Goal: Task Accomplishment & Management: Manage account settings

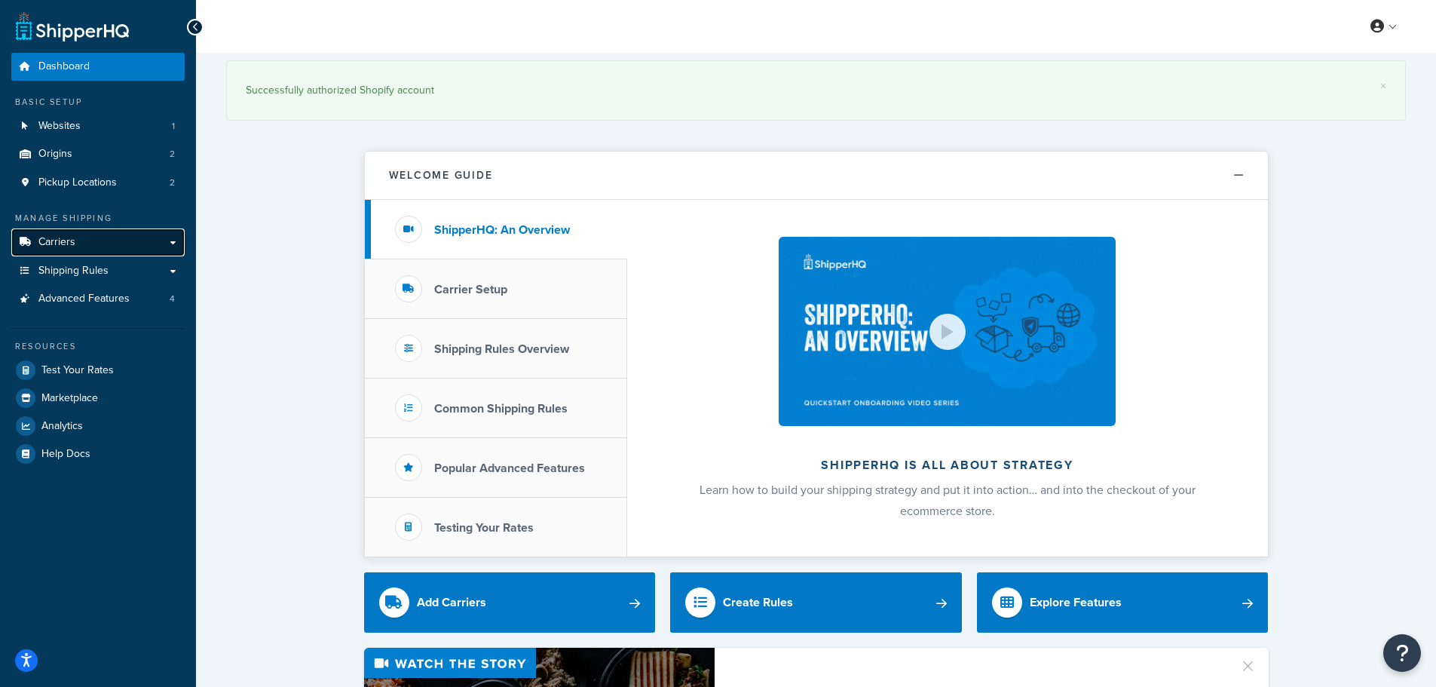
click at [120, 244] on link "Carriers" at bounding box center [97, 242] width 173 height 28
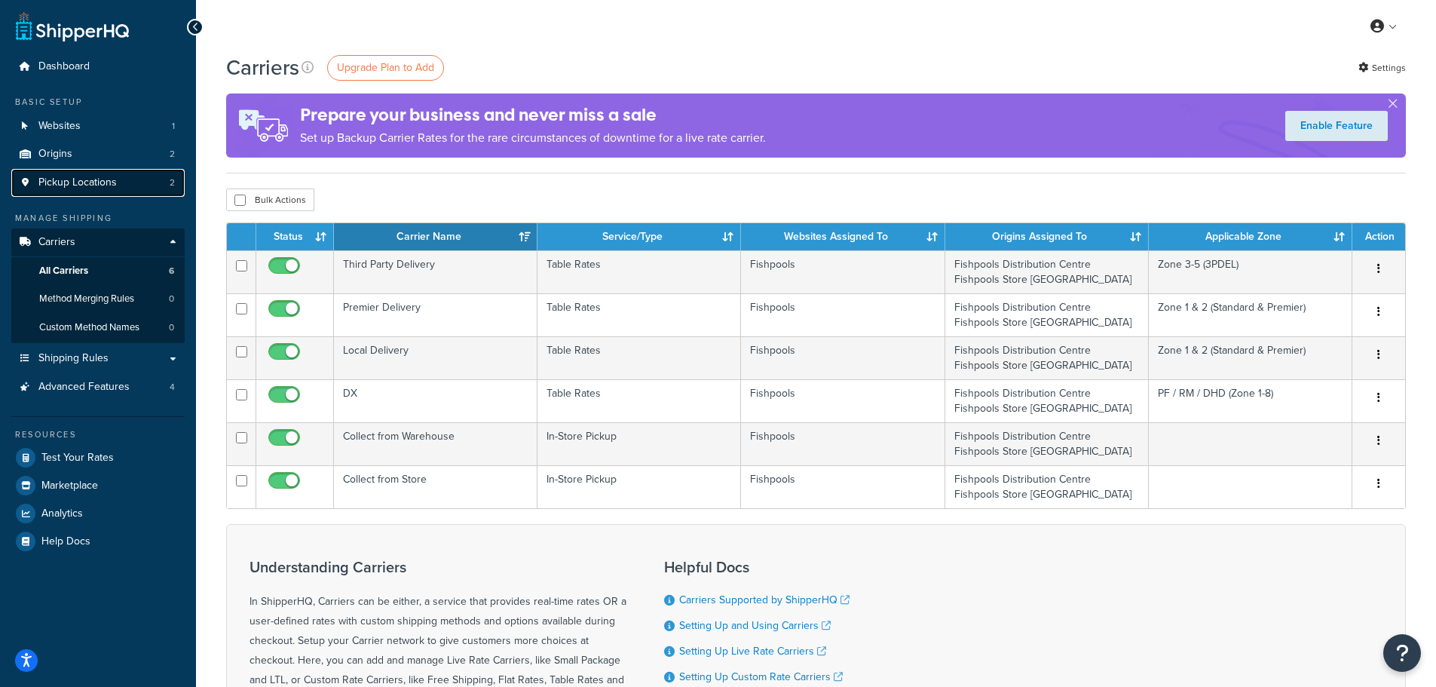
click at [117, 188] on link "Pickup Locations 2" at bounding box center [97, 183] width 173 height 28
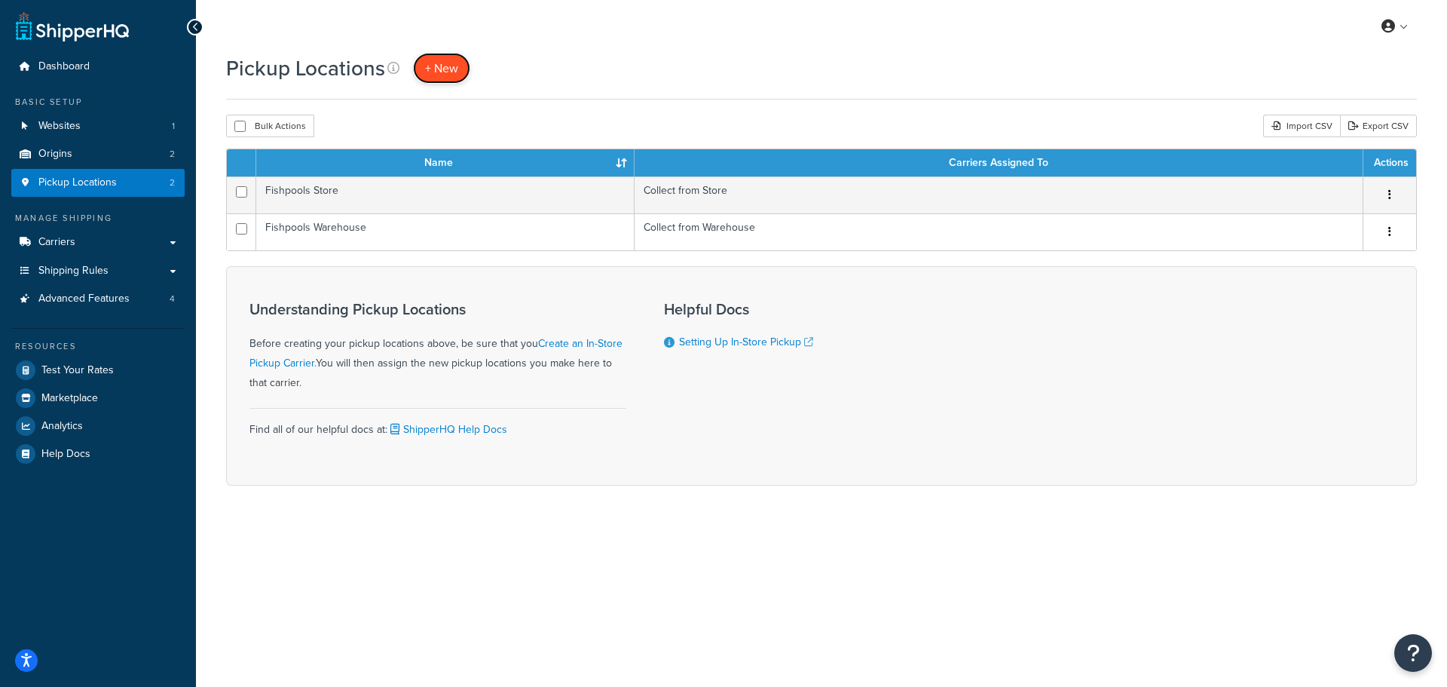
click at [430, 66] on span "+ New" at bounding box center [441, 68] width 33 height 17
click at [93, 234] on link "Carriers" at bounding box center [97, 242] width 173 height 28
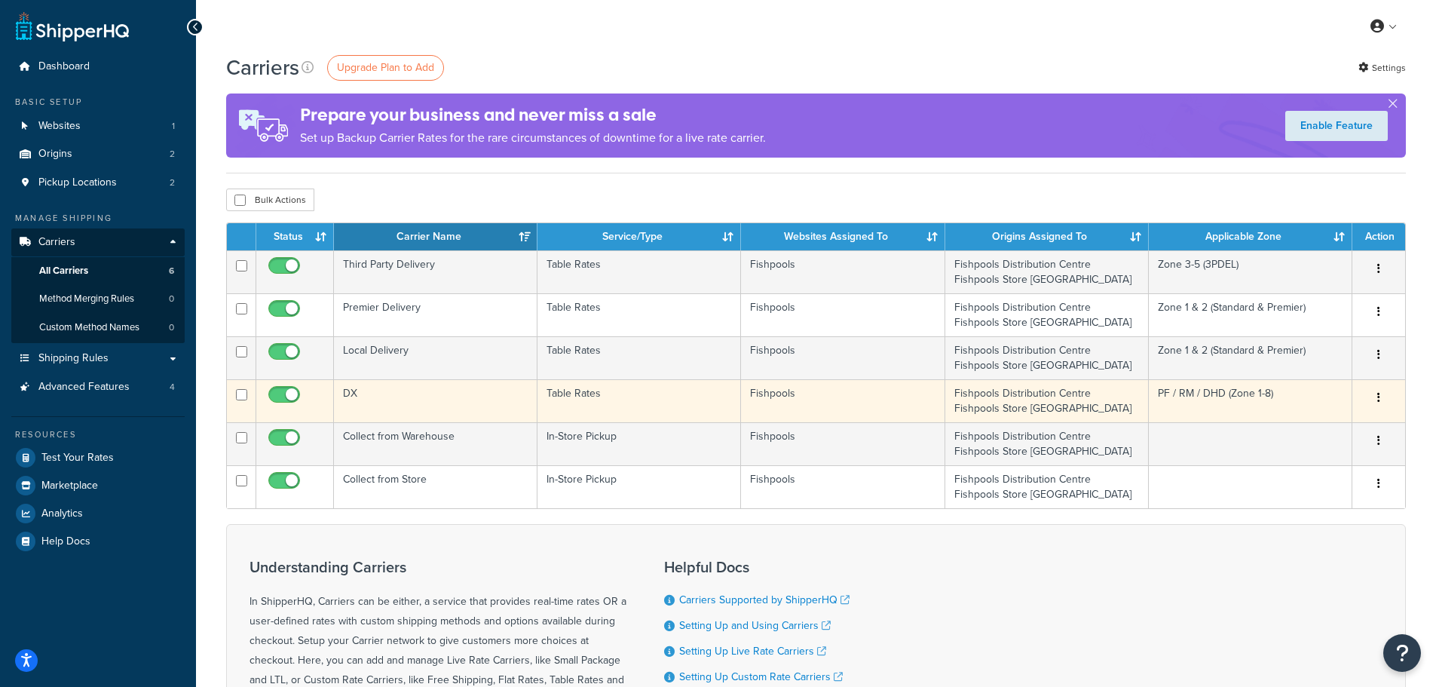
click at [458, 405] on td "DX" at bounding box center [435, 400] width 203 height 43
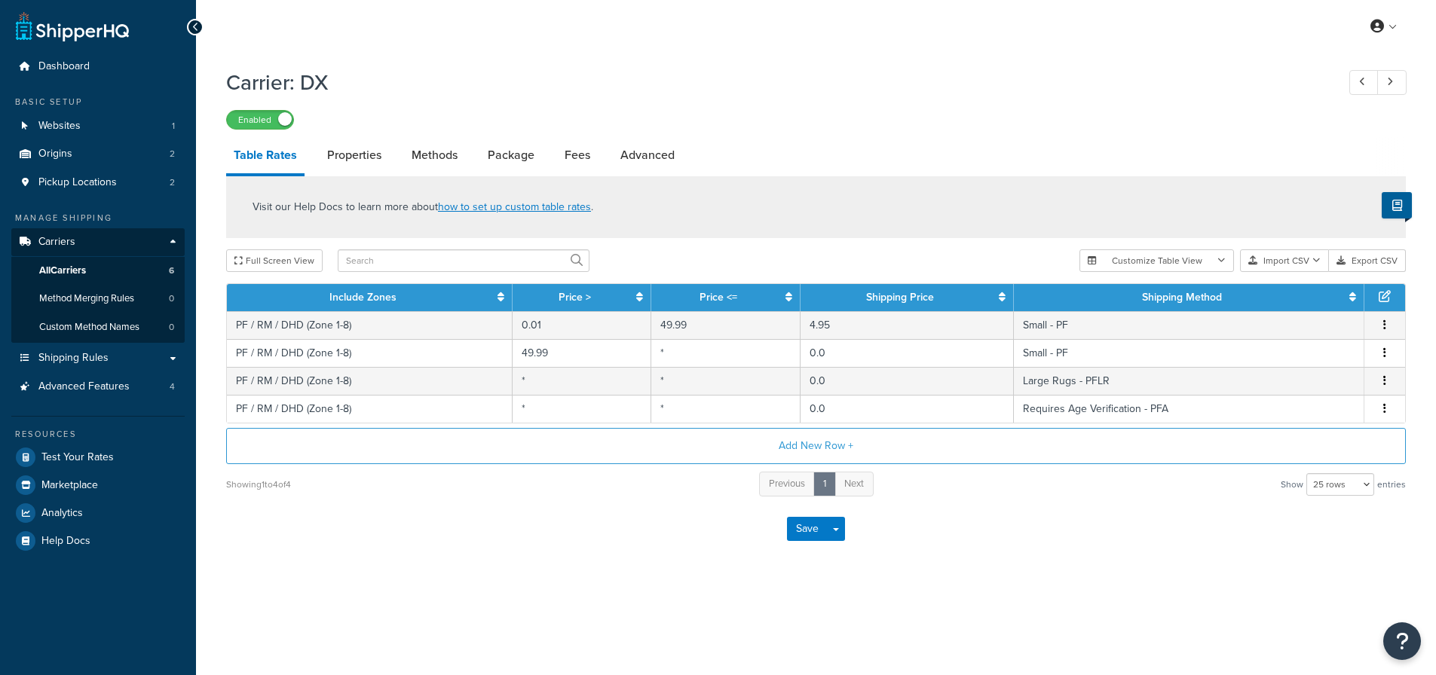
select select "25"
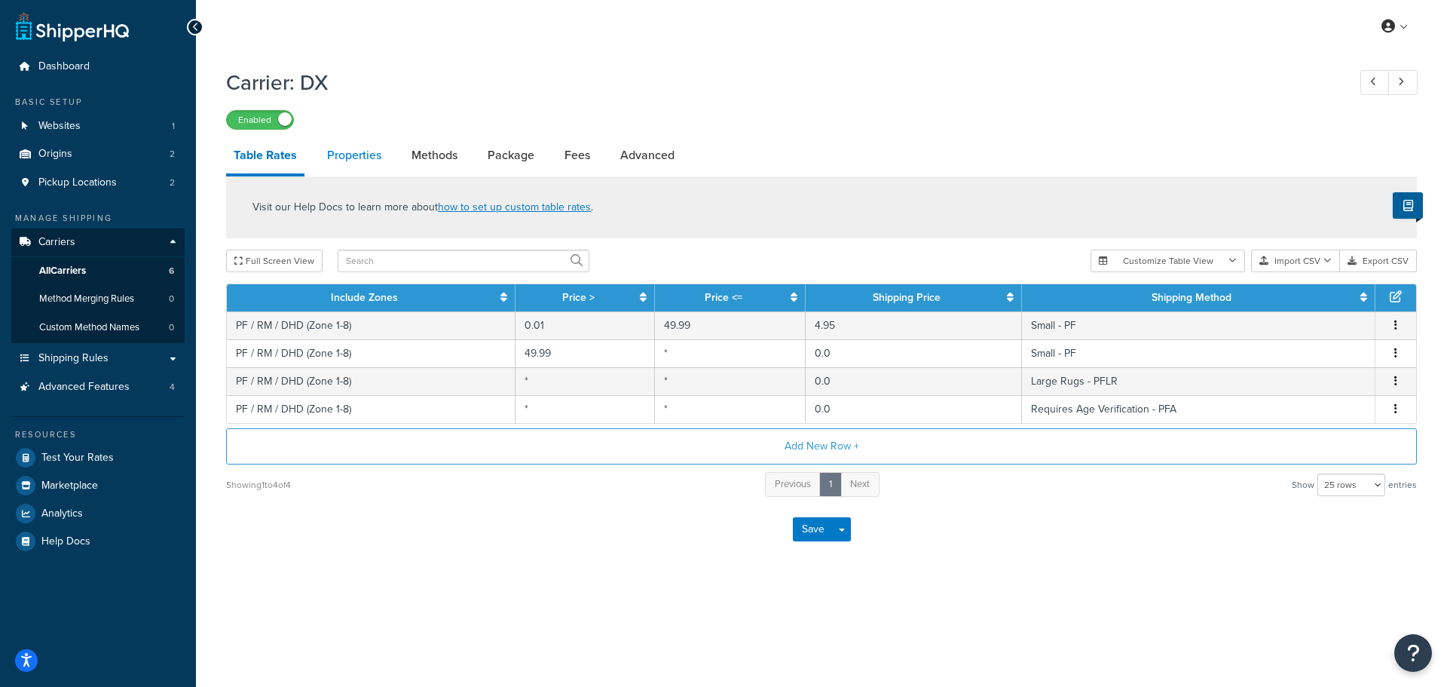
click at [344, 162] on link "Properties" at bounding box center [354, 155] width 69 height 36
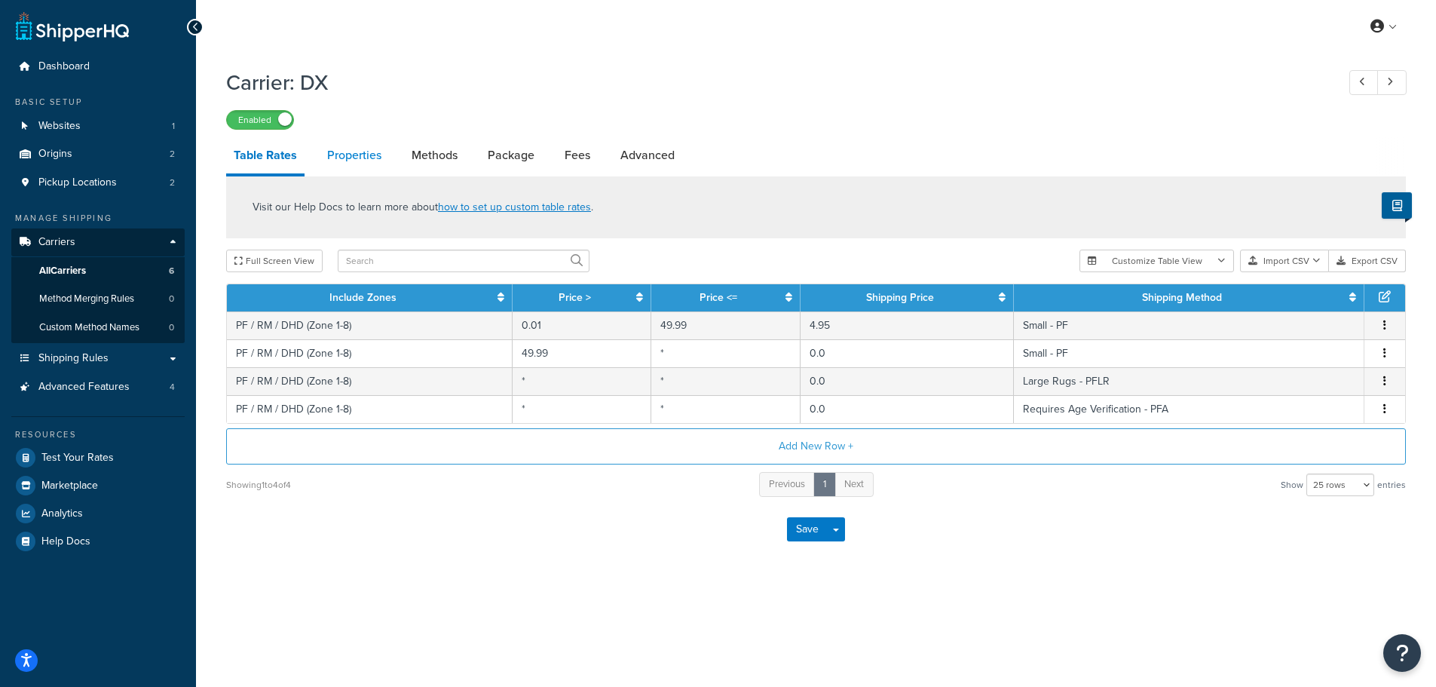
select select "HIGHEST"
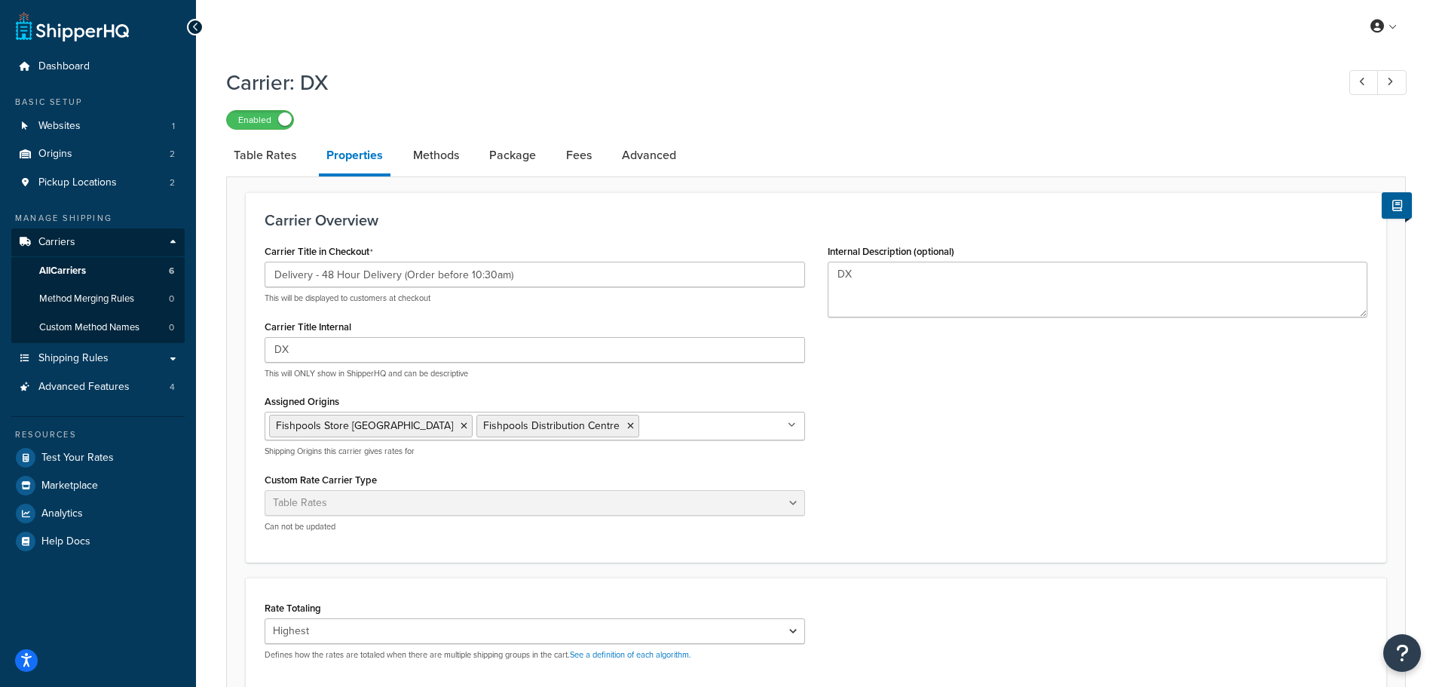
click at [451, 186] on div "Carrier Overview Carrier Title in Checkout Delivery - 48 Hour Delivery (Order b…" at bounding box center [815, 550] width 1179 height 748
click at [445, 163] on link "Methods" at bounding box center [435, 155] width 61 height 36
select select "25"
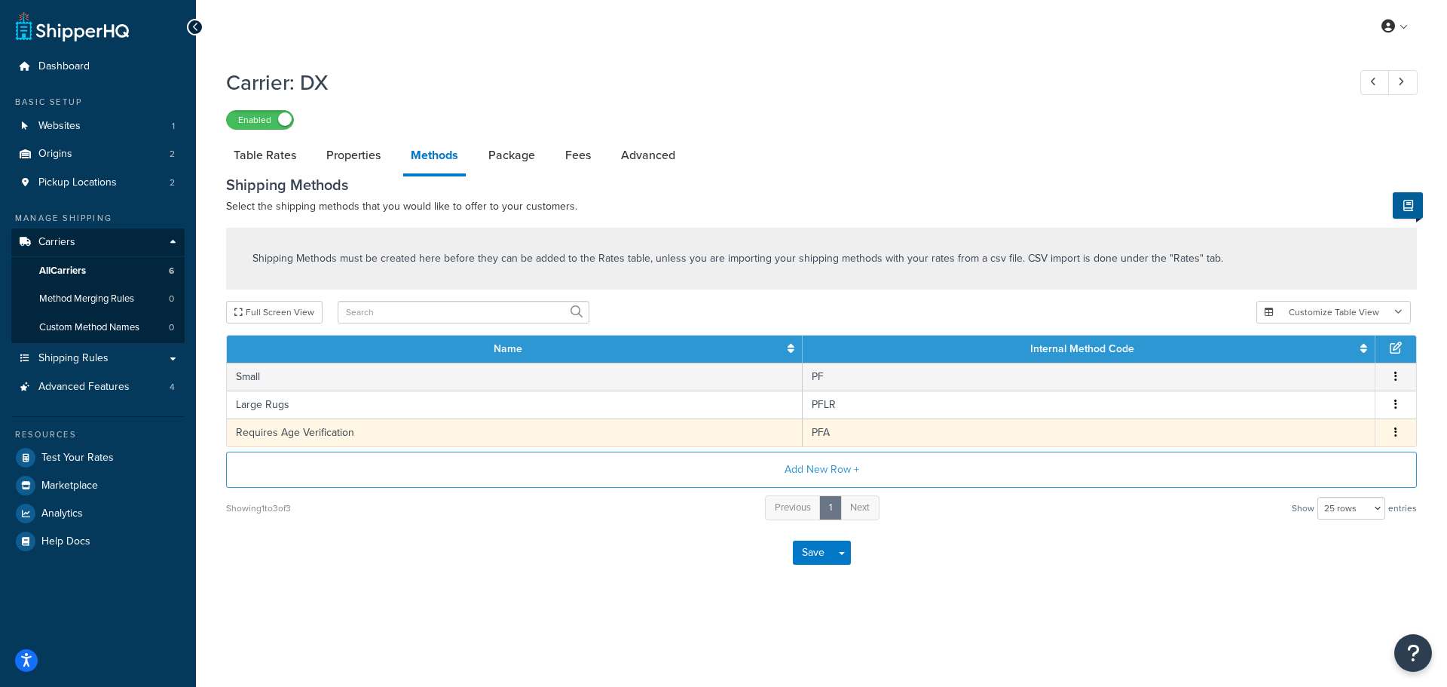
click at [1399, 433] on button "button" at bounding box center [1396, 432] width 12 height 17
click at [1301, 411] on div "Edit" at bounding box center [1318, 417] width 107 height 31
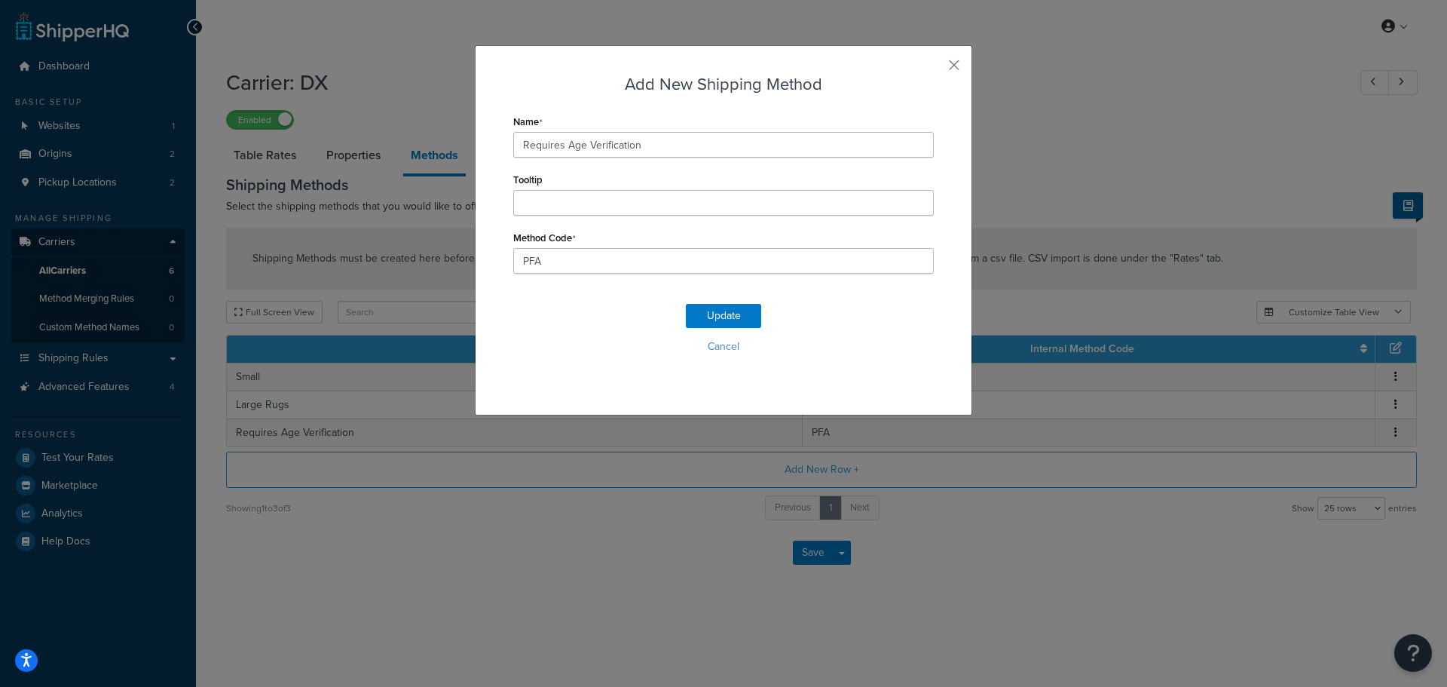
click at [1170, 192] on div "Add New Shipping Method Name Requires Age Verification Tooltip Method Code PFA …" at bounding box center [723, 343] width 1447 height 687
click at [934, 69] on button "button" at bounding box center [932, 71] width 4 height 4
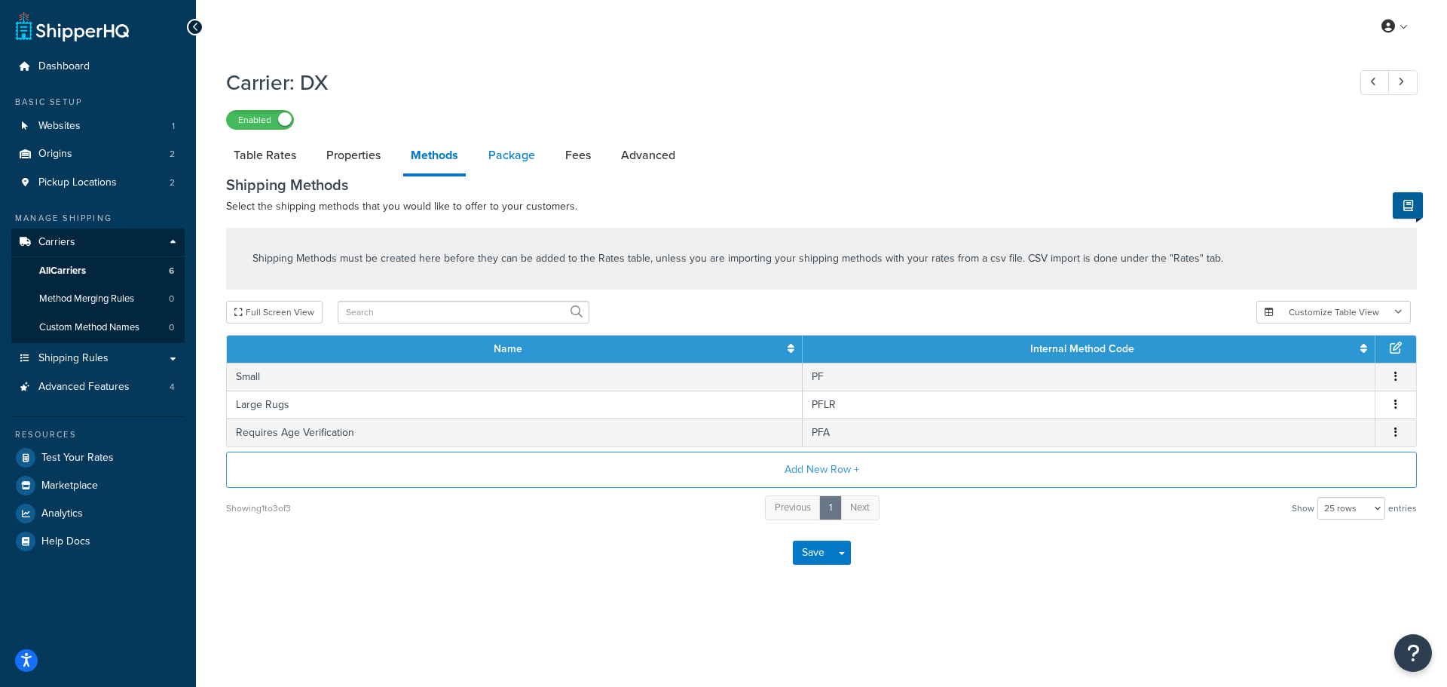
click at [518, 159] on link "Package" at bounding box center [512, 155] width 62 height 36
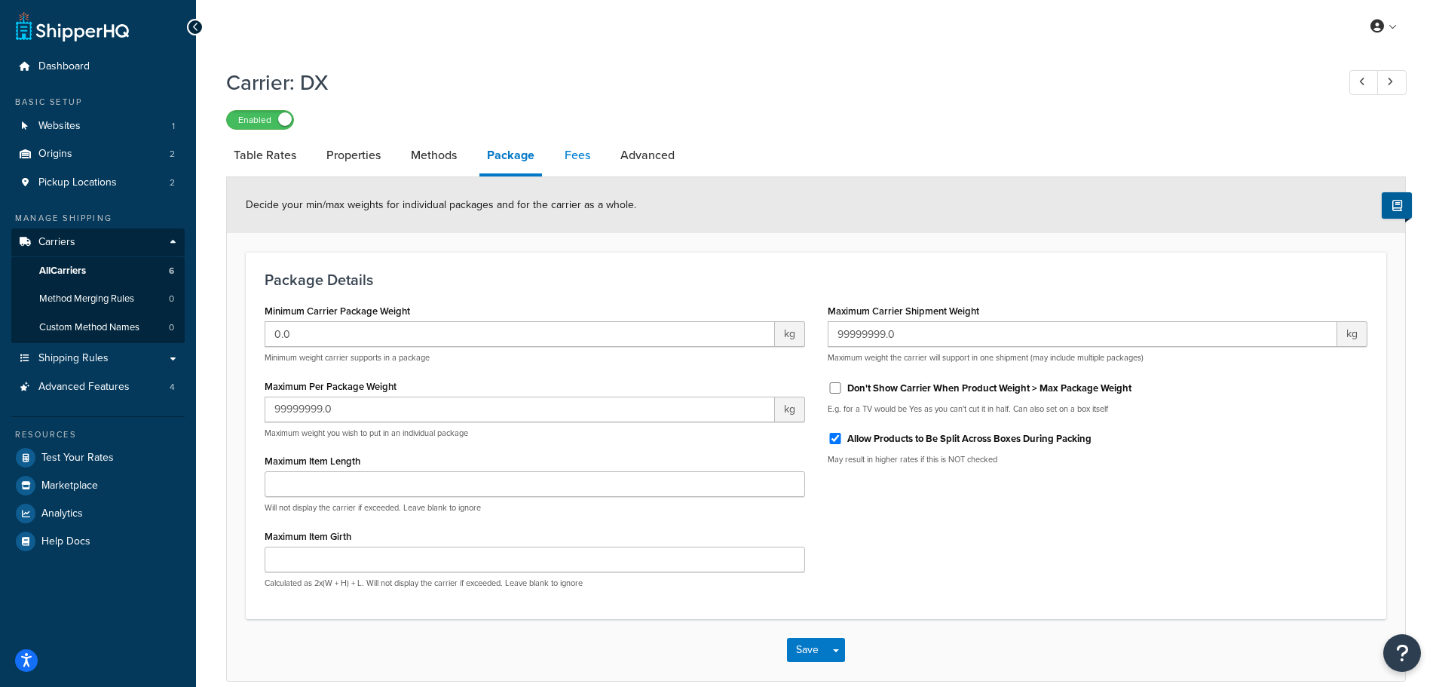
click at [582, 162] on link "Fees" at bounding box center [577, 155] width 41 height 36
select select "AFTER"
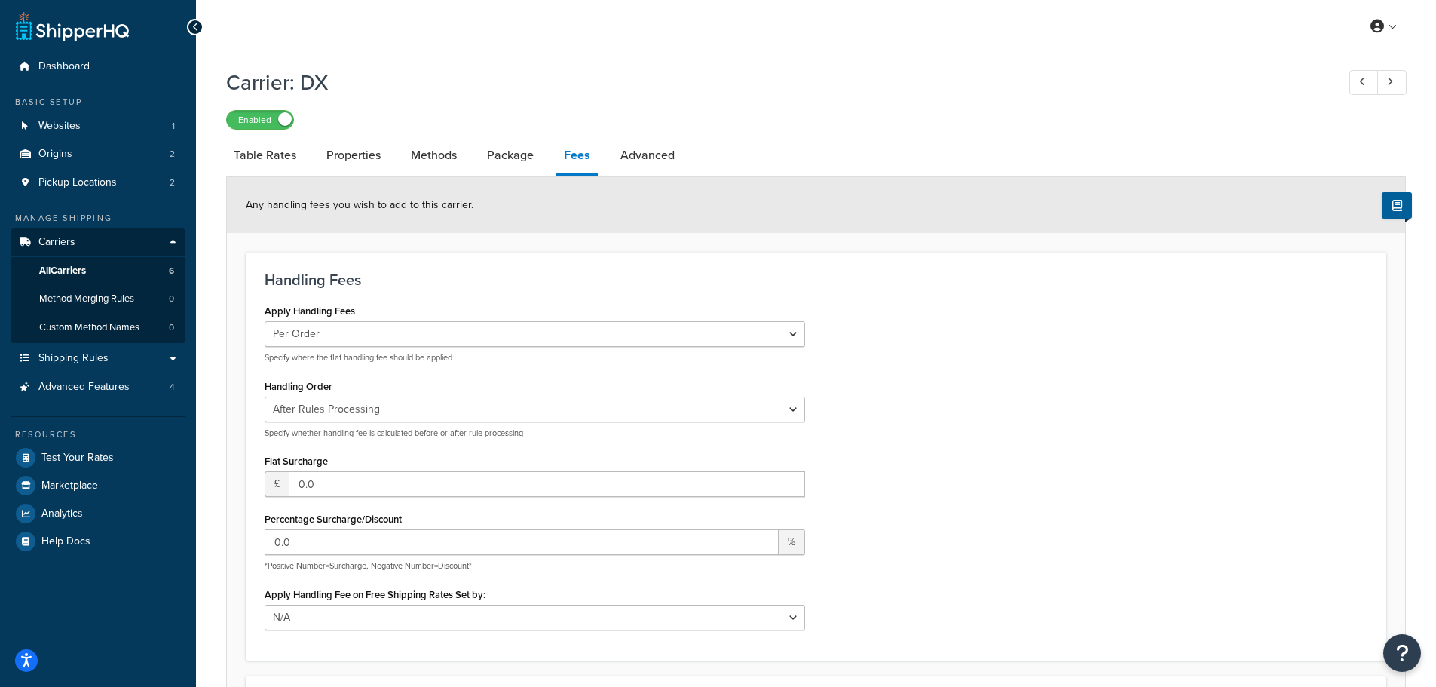
click at [688, 178] on div "Any handling fees you wish to add to this carrier." at bounding box center [816, 205] width 1178 height 56
click at [662, 160] on link "Advanced" at bounding box center [647, 155] width 69 height 36
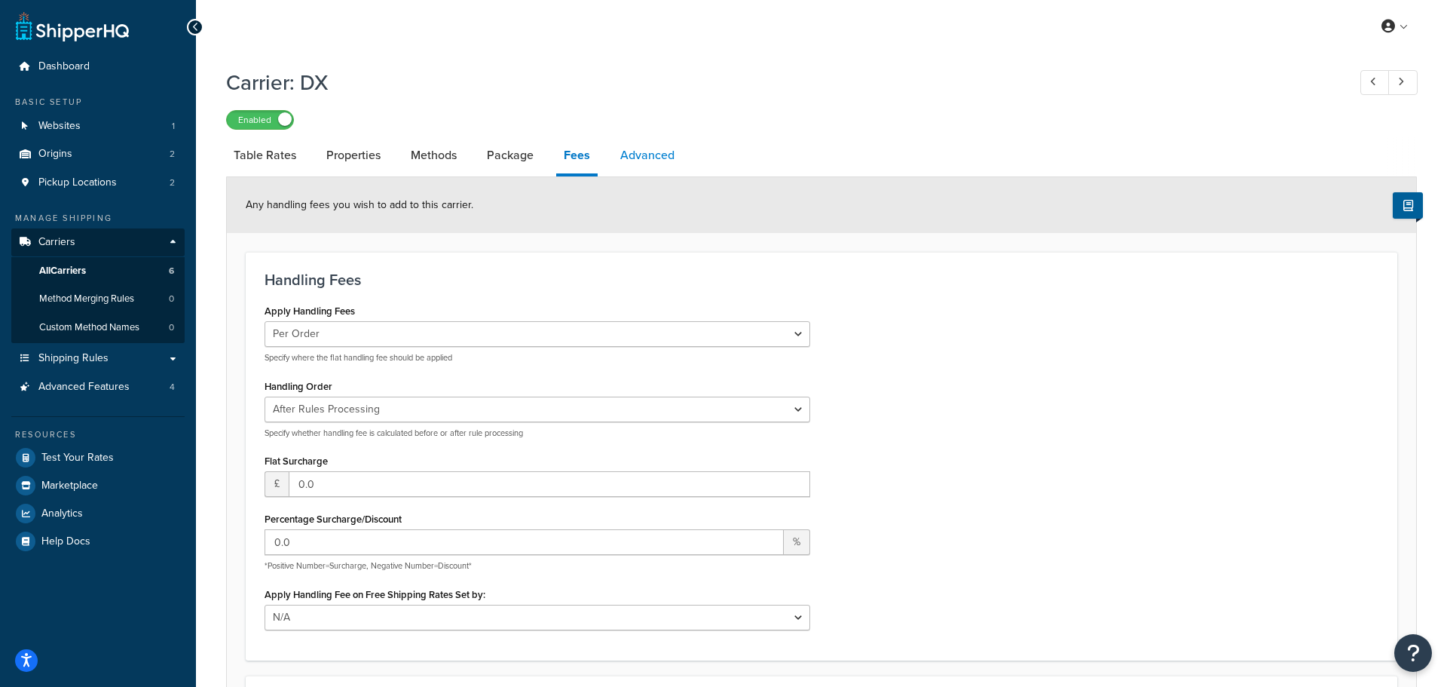
select select "false"
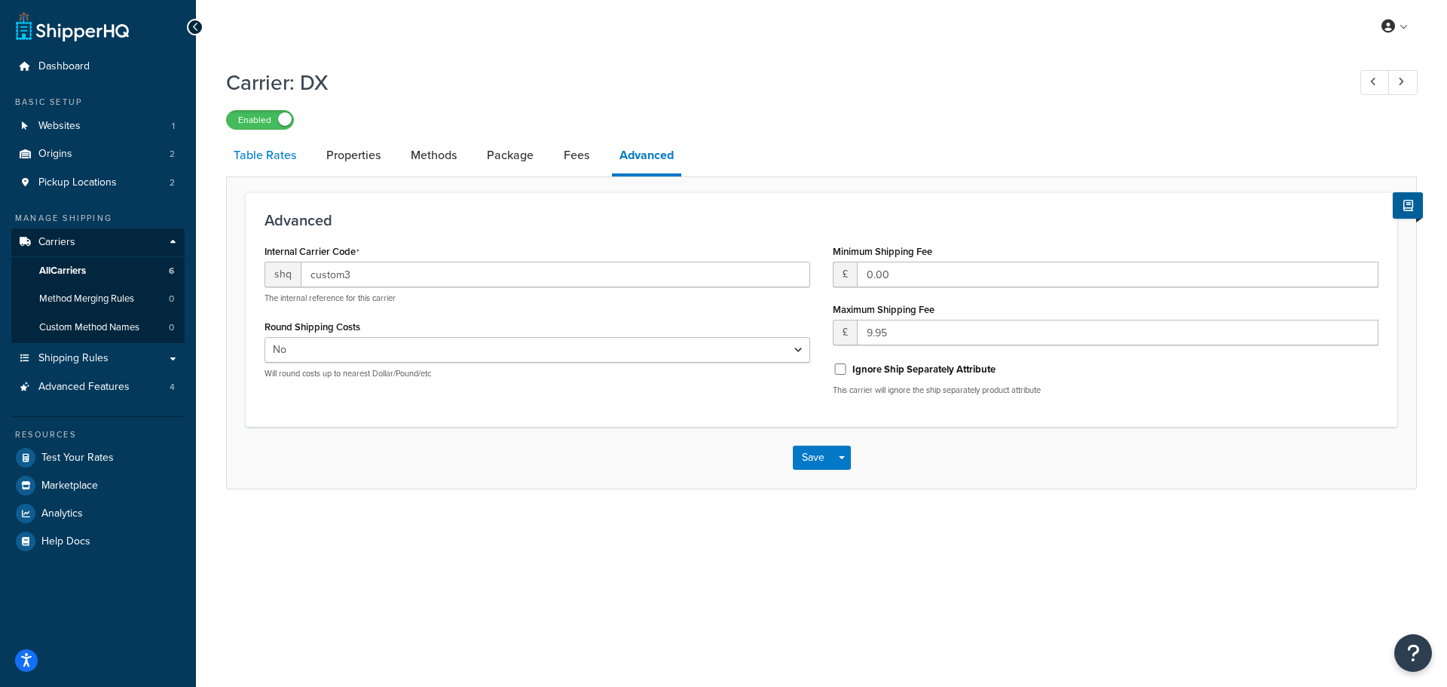
click at [273, 170] on link "Table Rates" at bounding box center [265, 155] width 78 height 36
select select "25"
